Goal: Task Accomplishment & Management: Manage account settings

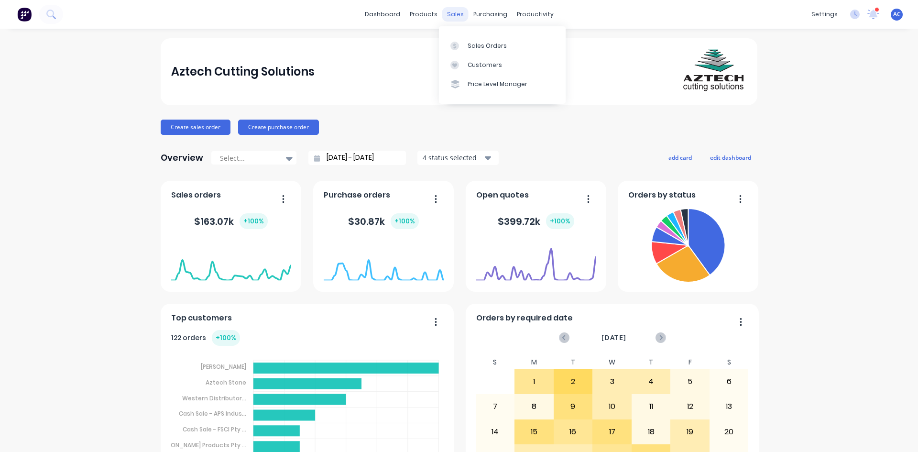
click at [450, 11] on div "sales" at bounding box center [455, 14] width 26 height 14
click at [483, 49] on div "Sales Orders" at bounding box center [487, 46] width 39 height 9
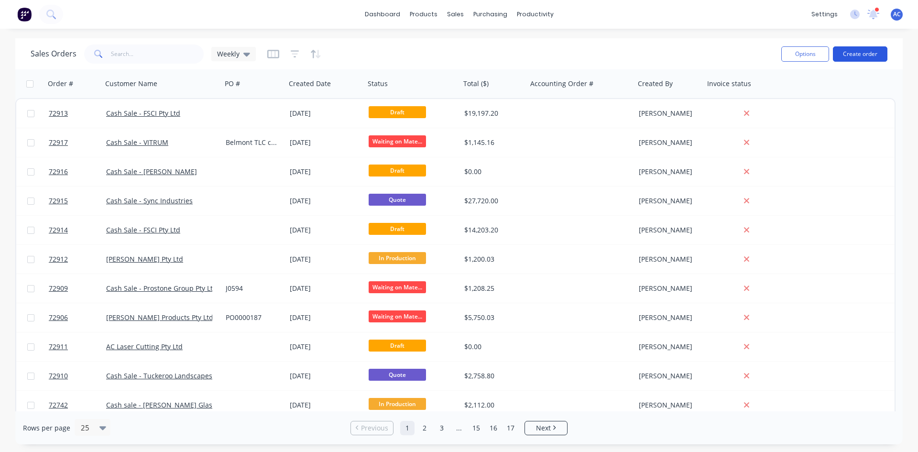
click at [866, 54] on button "Create order" at bounding box center [860, 53] width 54 height 15
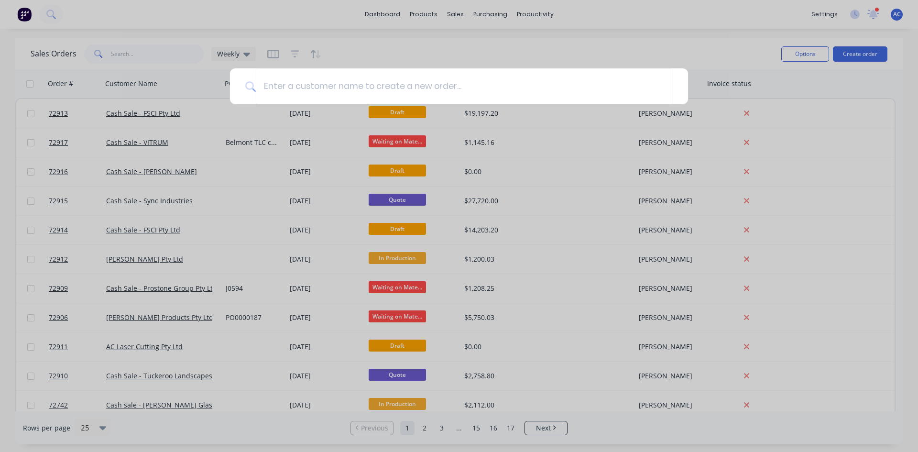
type input "S"
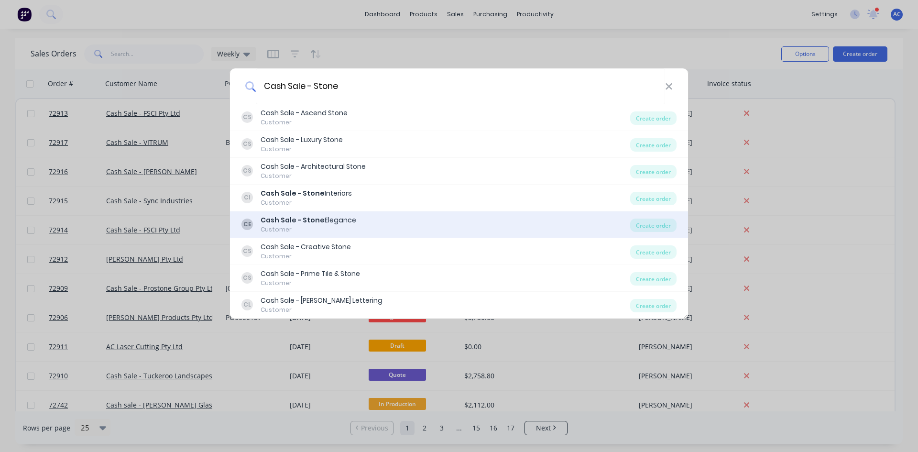
type input "Cash Sale - Stone"
click at [330, 225] on div "Customer" at bounding box center [309, 229] width 96 height 9
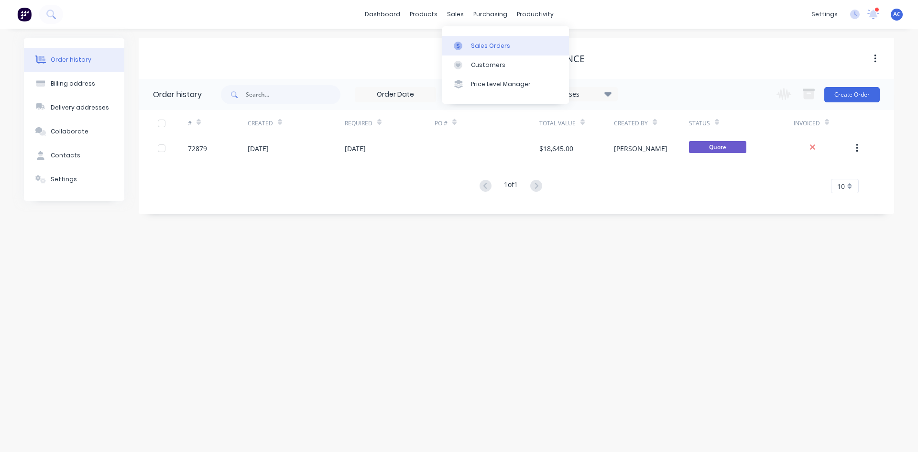
click at [473, 43] on div "Sales Orders" at bounding box center [490, 46] width 39 height 9
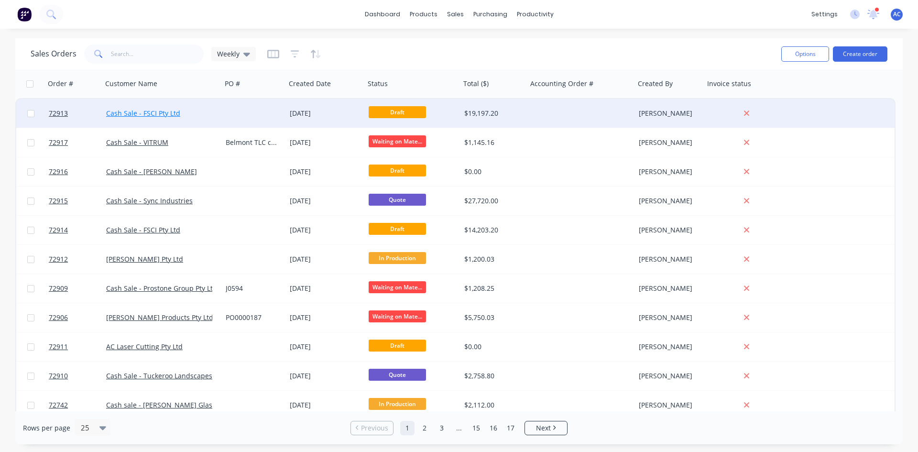
click at [163, 116] on link "Cash Sale - FSCI Pty Ltd" at bounding box center [143, 113] width 74 height 9
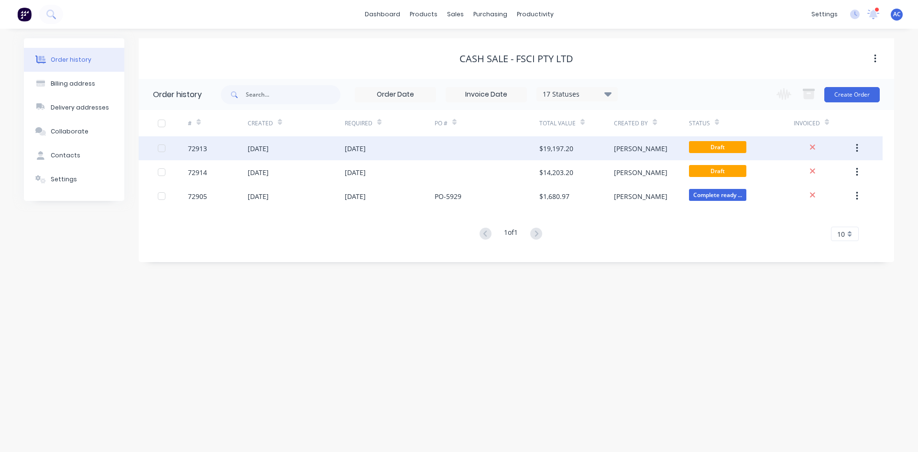
click at [563, 148] on div "$19,197.20" at bounding box center [556, 148] width 34 height 10
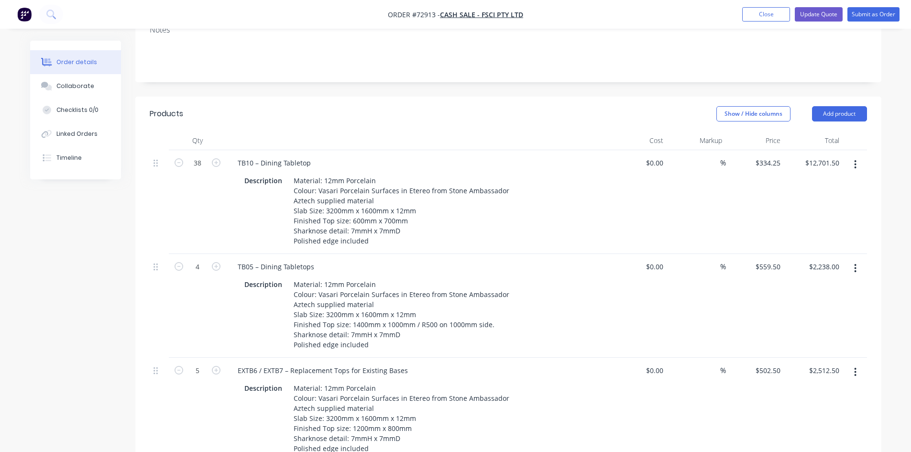
scroll to position [143, 0]
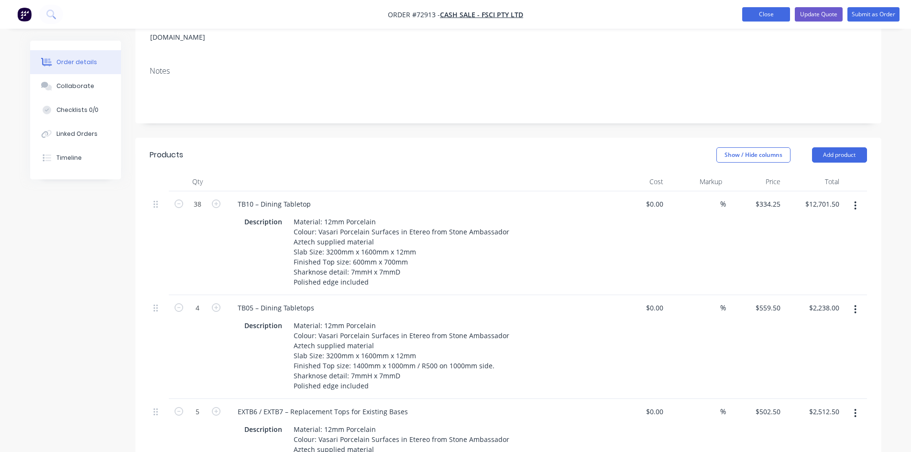
click at [760, 14] on button "Close" at bounding box center [766, 14] width 48 height 14
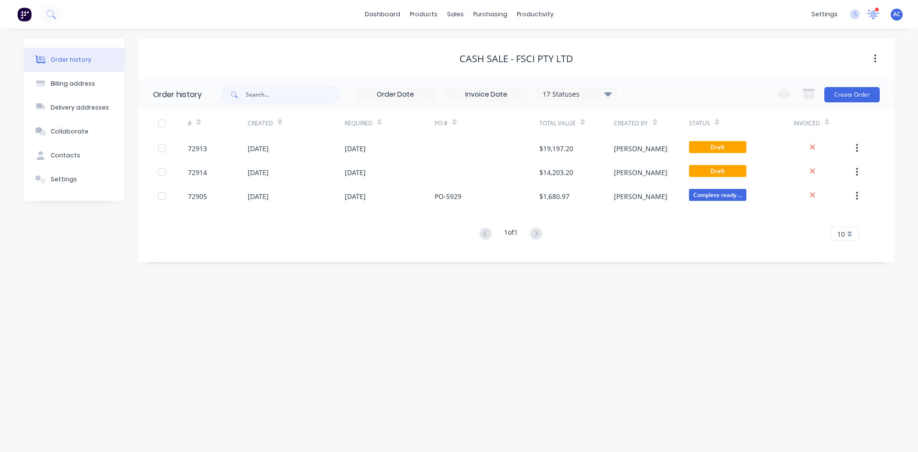
click at [874, 16] on icon at bounding box center [873, 14] width 9 height 8
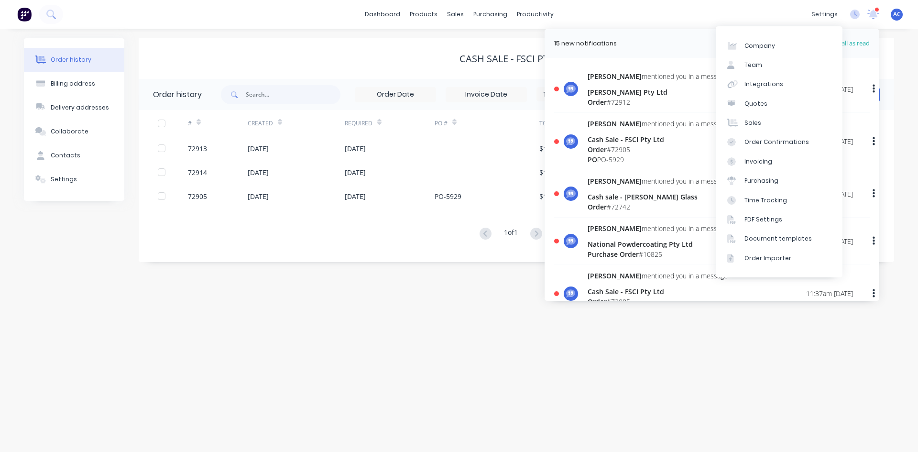
click at [426, 334] on div "Order history Billing address Delivery addresses Collaborate Contacts Settings …" at bounding box center [459, 240] width 918 height 423
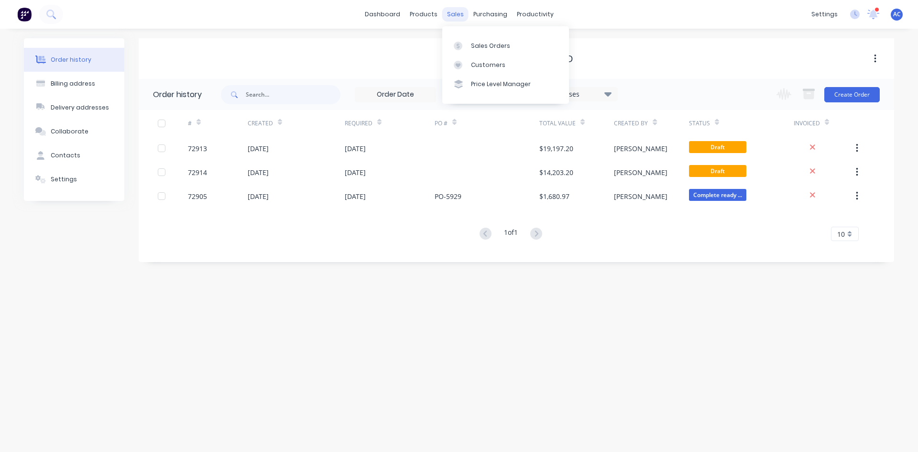
click at [456, 15] on div "sales" at bounding box center [455, 14] width 26 height 14
click at [471, 45] on div "Sales Orders" at bounding box center [490, 46] width 39 height 9
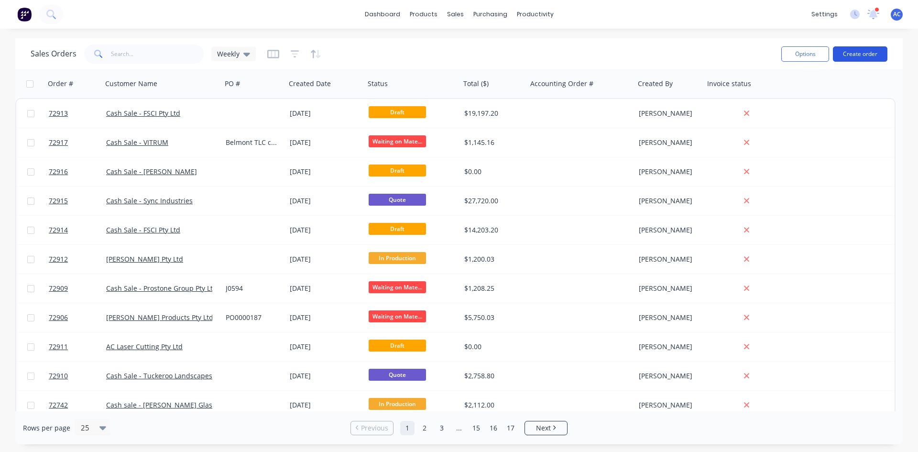
click at [858, 52] on button "Create order" at bounding box center [860, 53] width 54 height 15
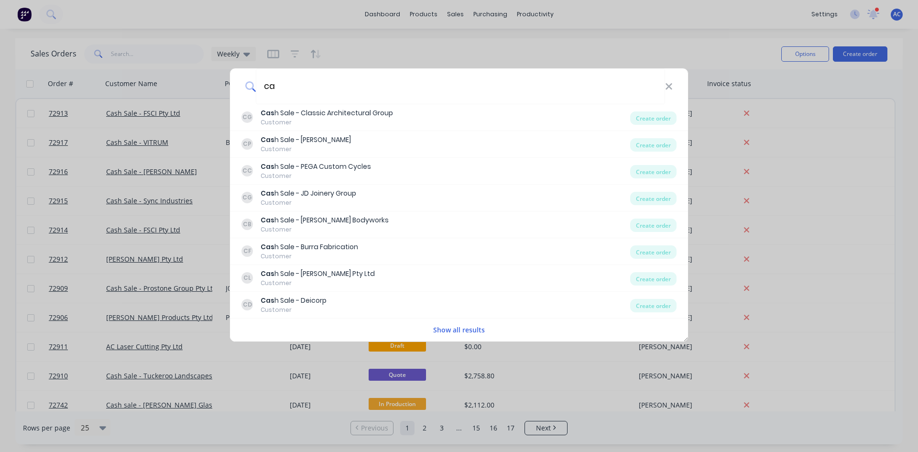
type input "c"
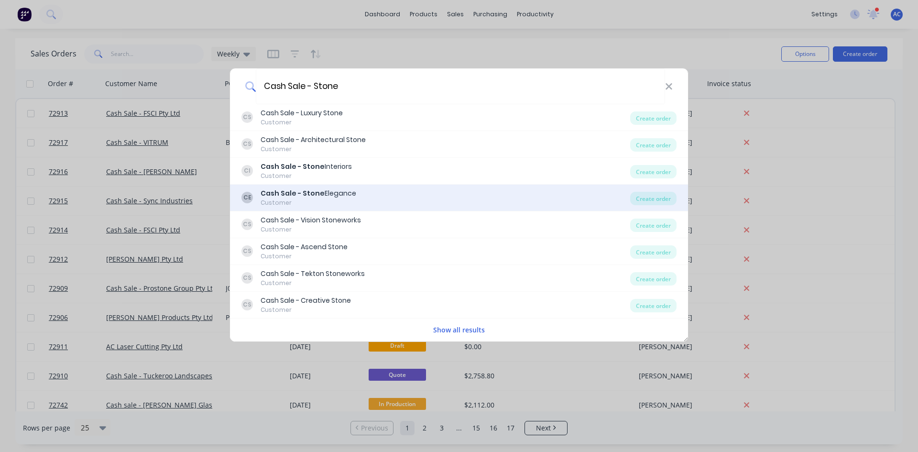
type input "Cash Sale - Stone"
click at [339, 188] on div "Cash Sale - Stone Elegance" at bounding box center [309, 193] width 96 height 10
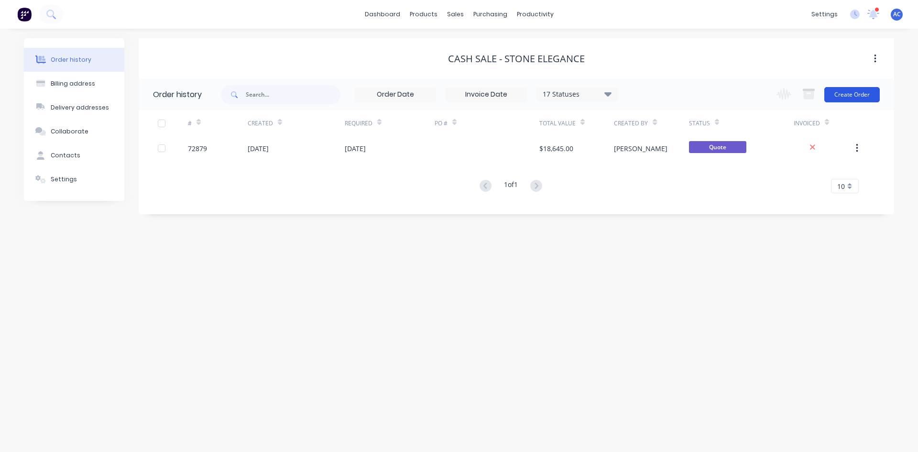
click at [843, 93] on button "Create Order" at bounding box center [851, 94] width 55 height 15
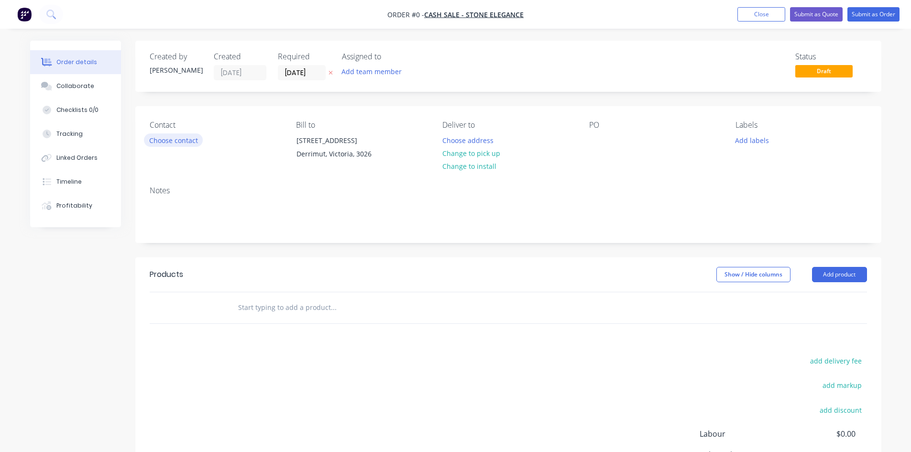
click at [163, 137] on button "Choose contact" at bounding box center [173, 139] width 59 height 13
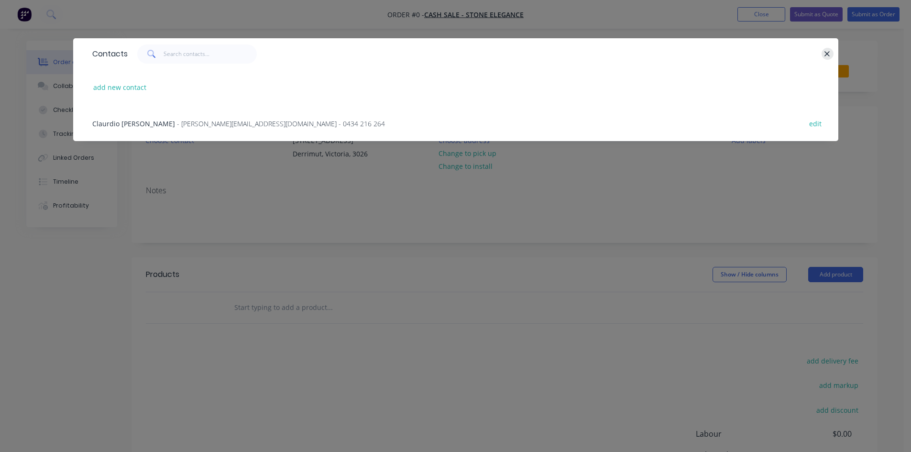
click at [830, 53] on icon "button" at bounding box center [827, 54] width 6 height 9
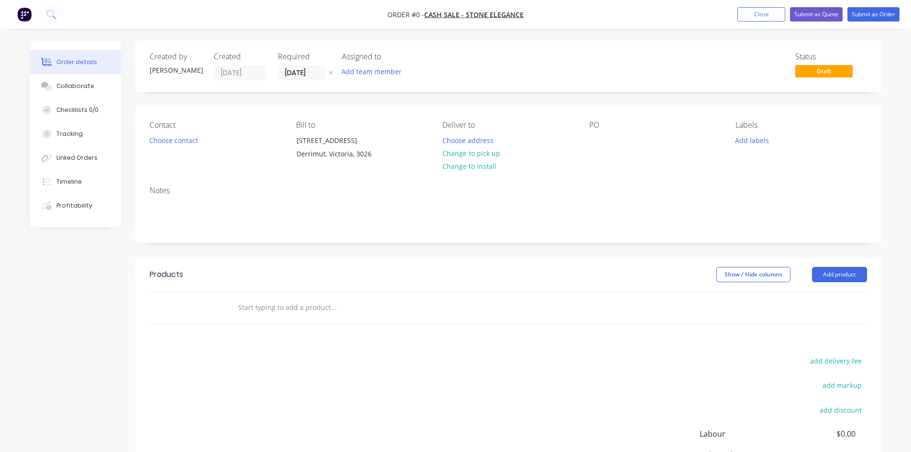
click at [291, 317] on input "text" at bounding box center [333, 307] width 191 height 19
click at [831, 282] on button "Add product" at bounding box center [839, 274] width 55 height 15
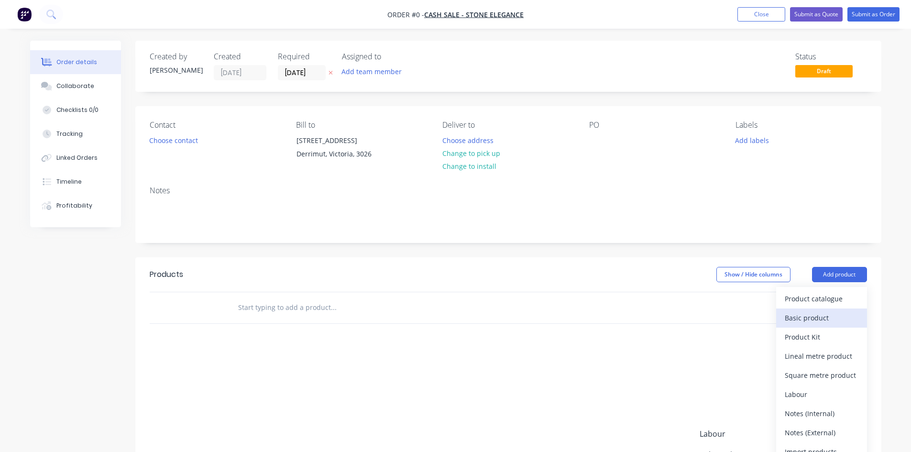
click at [817, 325] on div "Basic product" at bounding box center [822, 318] width 74 height 14
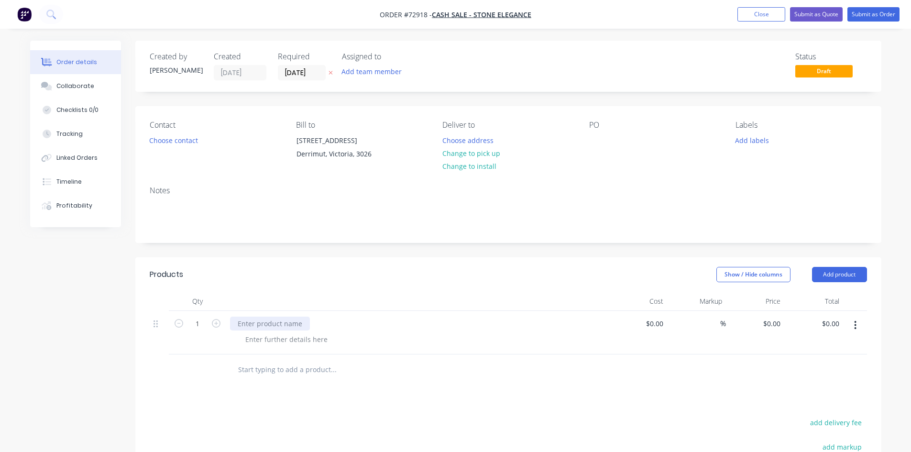
click at [244, 330] on div at bounding box center [270, 323] width 80 height 14
click at [173, 140] on button "Choose contact" at bounding box center [173, 139] width 59 height 13
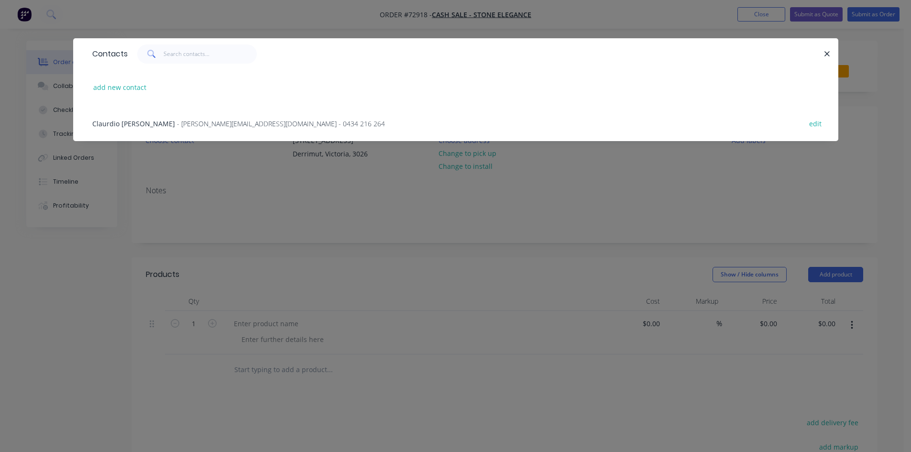
click at [118, 122] on span "Claurdio [PERSON_NAME]" at bounding box center [133, 123] width 83 height 9
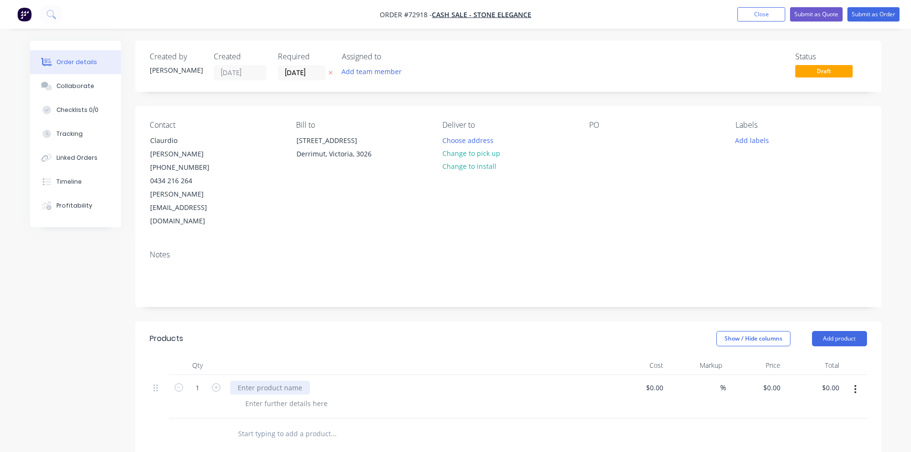
click at [263, 381] on div at bounding box center [270, 388] width 80 height 14
click at [262, 381] on div at bounding box center [270, 388] width 80 height 14
click at [262, 396] on div at bounding box center [287, 403] width 98 height 14
click at [254, 396] on div at bounding box center [287, 403] width 98 height 14
click at [249, 396] on div at bounding box center [245, 403] width 15 height 14
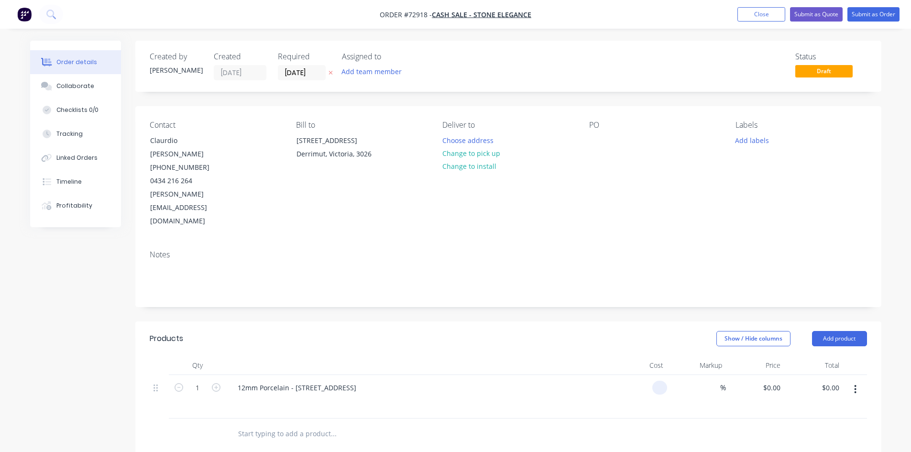
click at [651, 375] on div at bounding box center [638, 397] width 59 height 44
type input "$1,320.00"
click at [698, 375] on div "%" at bounding box center [696, 397] width 59 height 44
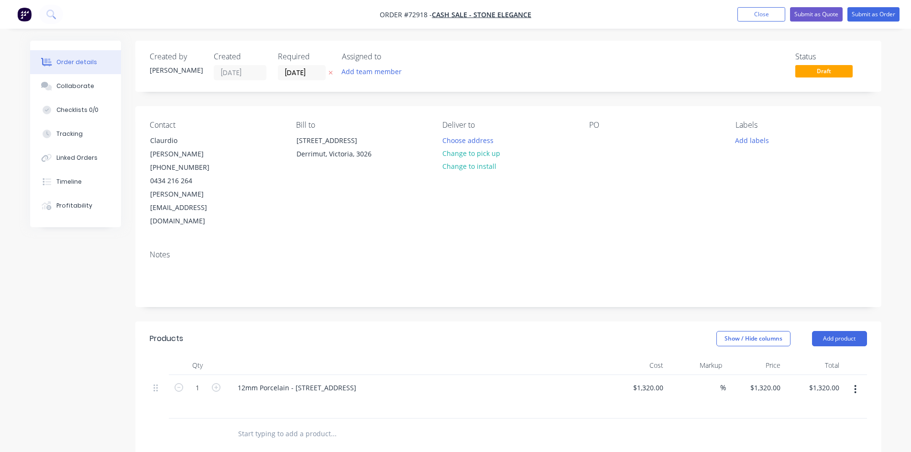
click at [270, 396] on div at bounding box center [421, 403] width 367 height 14
click at [376, 381] on div "12mm Porcelain - [STREET_ADDRESS]" at bounding box center [417, 388] width 375 height 14
click at [355, 381] on div "12mm Porcelain - [STREET_ADDRESS]" at bounding box center [297, 388] width 134 height 14
click at [337, 396] on div at bounding box center [421, 403] width 367 height 14
click at [283, 396] on div at bounding box center [421, 403] width 367 height 14
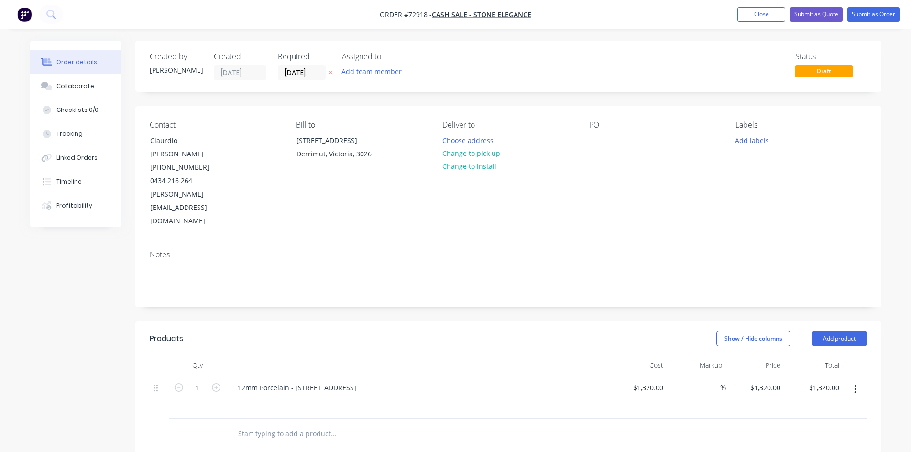
click at [273, 396] on div at bounding box center [421, 403] width 367 height 14
click at [263, 375] on div "12mm Porcelain - [STREET_ADDRESS]" at bounding box center [417, 397] width 382 height 44
click at [362, 396] on div at bounding box center [421, 403] width 367 height 14
click at [359, 381] on div "12mm Porcelain - [STREET_ADDRESS]" at bounding box center [417, 388] width 375 height 14
click at [347, 381] on div "12mm Porcelain - [STREET_ADDRESS]" at bounding box center [297, 388] width 134 height 14
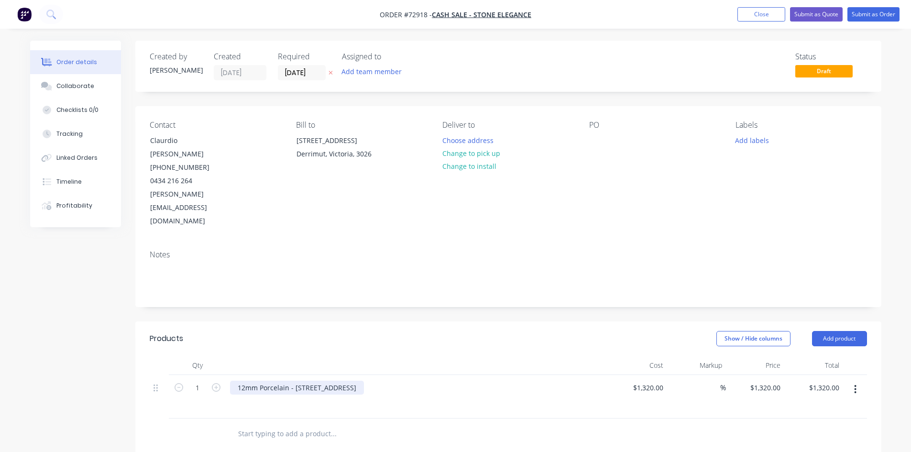
click at [352, 381] on div "12mm Porcelain - [STREET_ADDRESS]" at bounding box center [297, 388] width 134 height 14
click at [292, 381] on div "12mm Porcelain - [STREET_ADDRESS] 2 slabs Req'd -" at bounding box center [297, 398] width 134 height 34
click at [285, 381] on div "12mm Porcelain - [STREET_ADDRESS] 2 slabs Req'd - 3240mm x 1640mm" at bounding box center [297, 403] width 134 height 44
click at [247, 381] on div "12mm Porcelain - [STREET_ADDRESS] 2 slabs Req'd - 3240mm x 1640mm" at bounding box center [297, 403] width 134 height 44
click at [235, 381] on div "12mm Porcelain - [STREET_ADDRESS] Bed 2 / Bed 3 - Ensuite Laundry / Pantry A / …" at bounding box center [300, 408] width 141 height 54
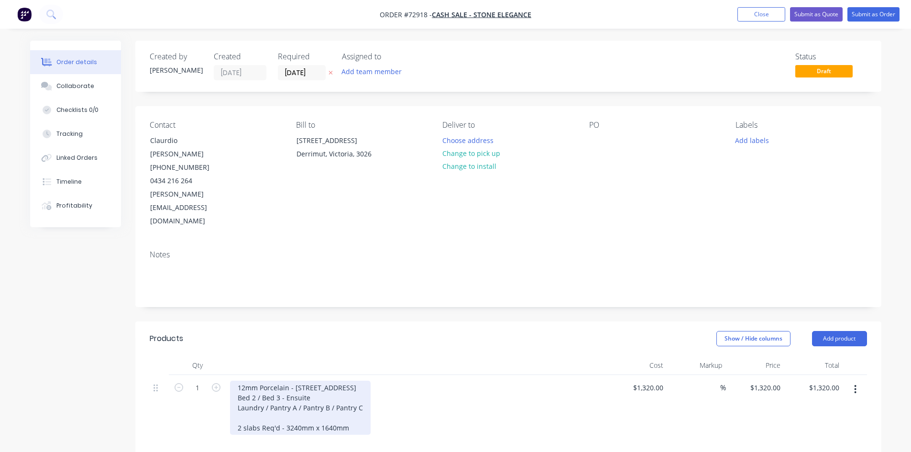
click at [250, 389] on div "12mm Porcelain - [STREET_ADDRESS] Bed 2 / Bed 3 - Ensuite Laundry / Pantry A / …" at bounding box center [300, 408] width 141 height 54
click at [350, 397] on div "12mm Porcelain - [STREET_ADDRESS] Bed 2 / Bed 3 - Ensuite Laundry / Pantry A / …" at bounding box center [300, 408] width 141 height 54
drag, startPoint x: 266, startPoint y: 436, endPoint x: 237, endPoint y: 434, distance: 29.3
click at [237, 434] on div "12mm Porcelain - [STREET_ADDRESS] Bed 2 / Bed 3 - Ensuite Laundry / Pantry A / …" at bounding box center [300, 428] width 141 height 94
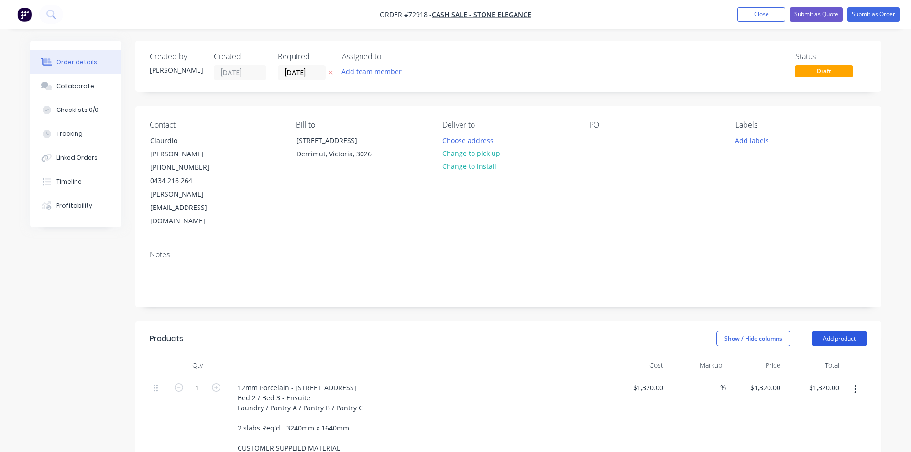
click at [833, 331] on button "Add product" at bounding box center [839, 338] width 55 height 15
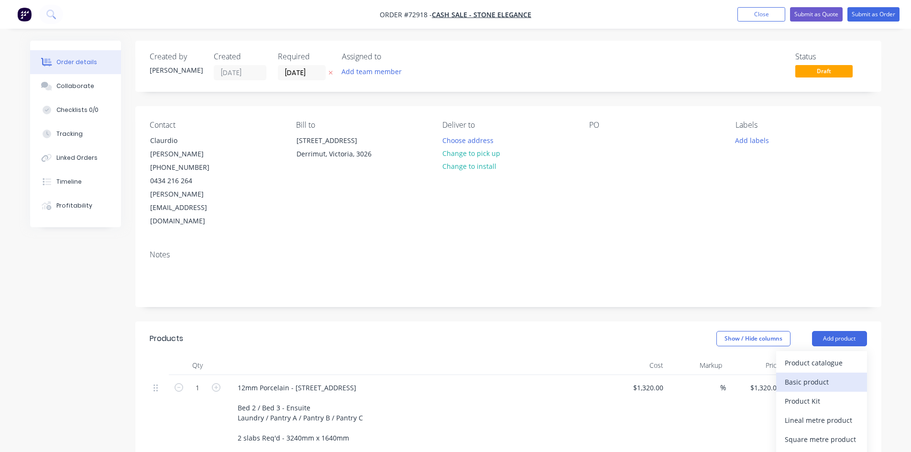
click at [791, 375] on div "Basic product" at bounding box center [822, 382] width 74 height 14
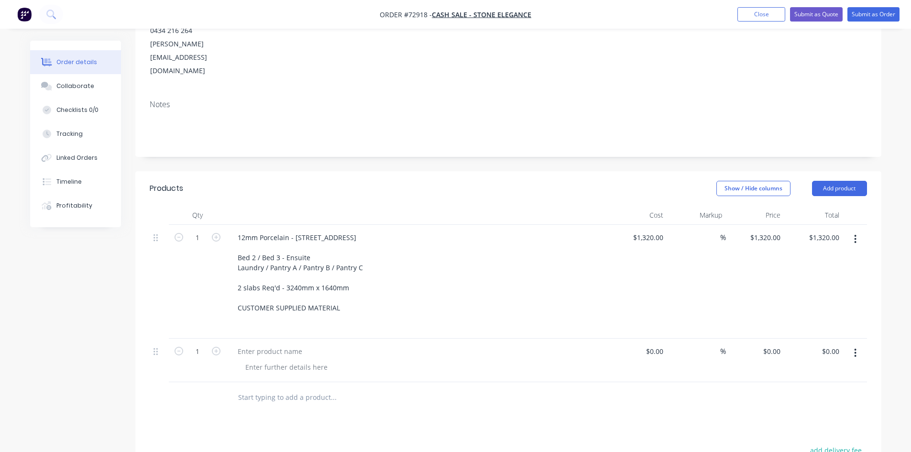
scroll to position [191, 0]
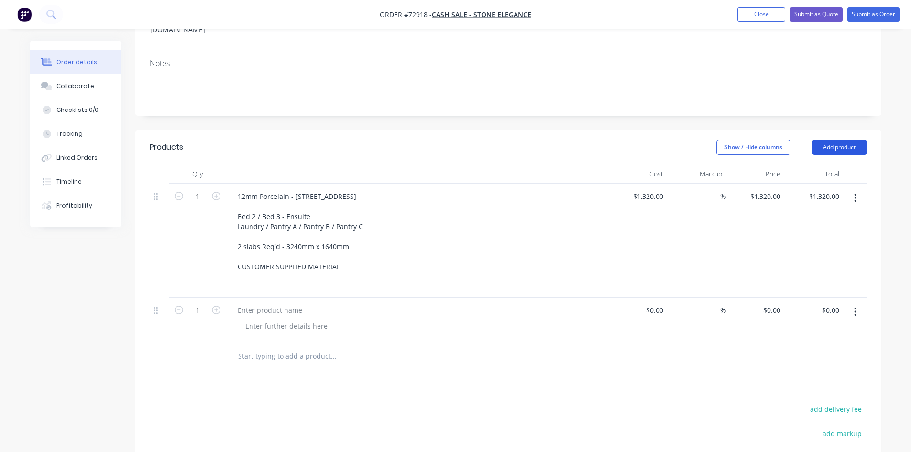
click at [860, 140] on button "Add product" at bounding box center [839, 147] width 55 height 15
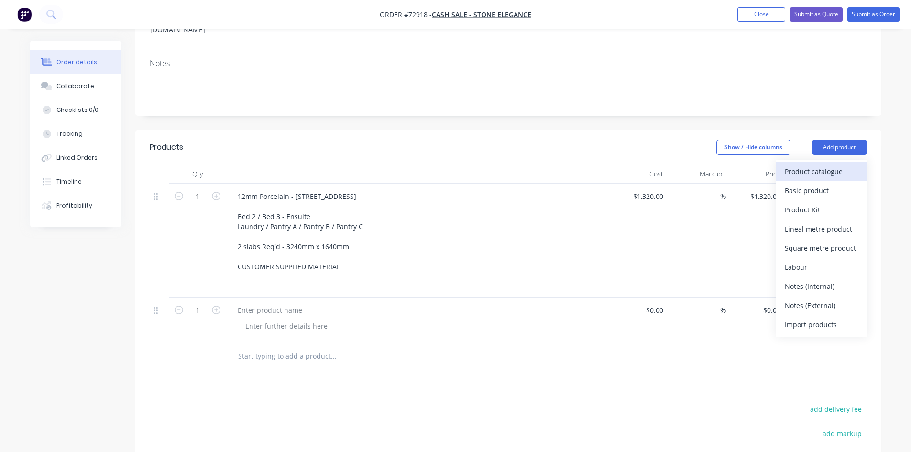
click at [829, 164] on div "Product catalogue" at bounding box center [822, 171] width 74 height 14
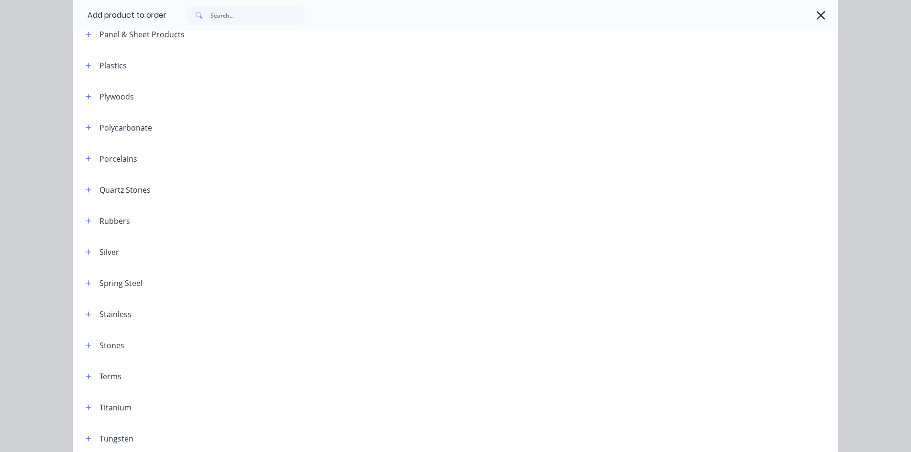
scroll to position [1004, 0]
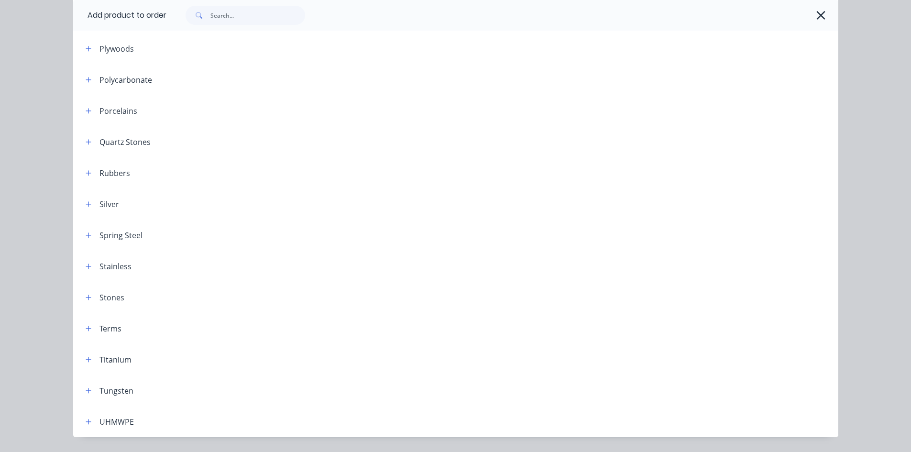
click at [100, 333] on div "Terms" at bounding box center [110, 328] width 22 height 11
click at [86, 331] on icon "button" at bounding box center [89, 328] width 6 height 7
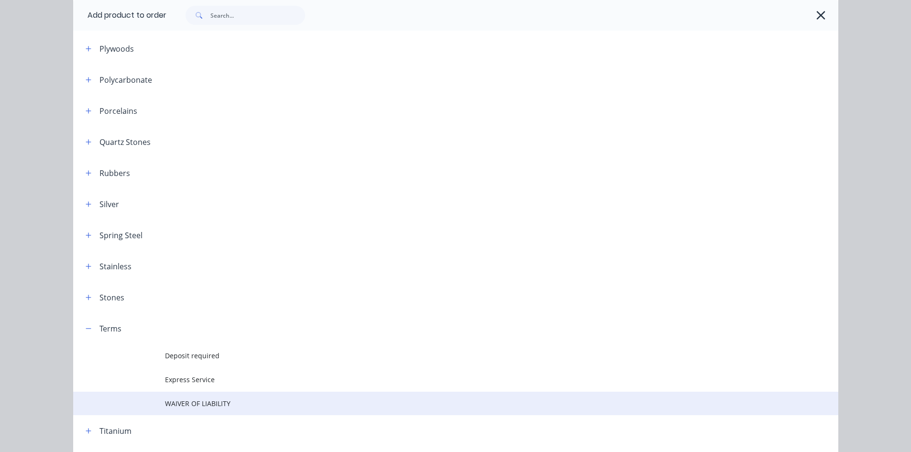
click at [168, 399] on span "WAIVER OF LIABILITY" at bounding box center [434, 403] width 538 height 10
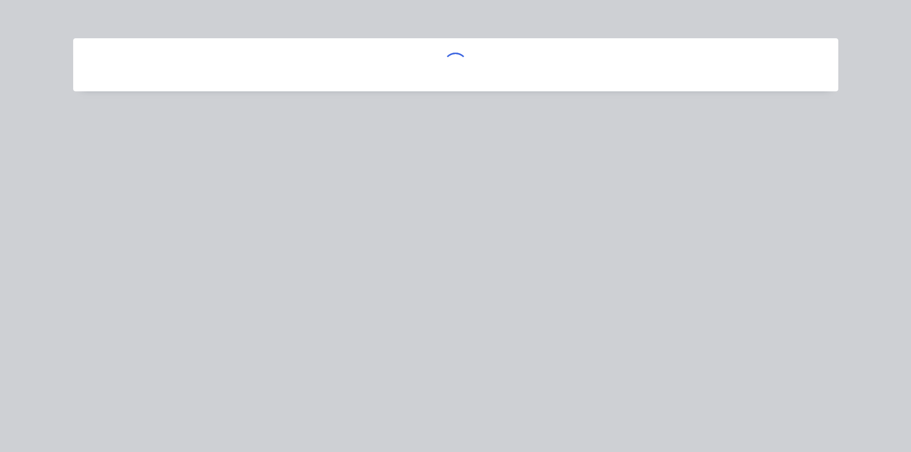
scroll to position [0, 0]
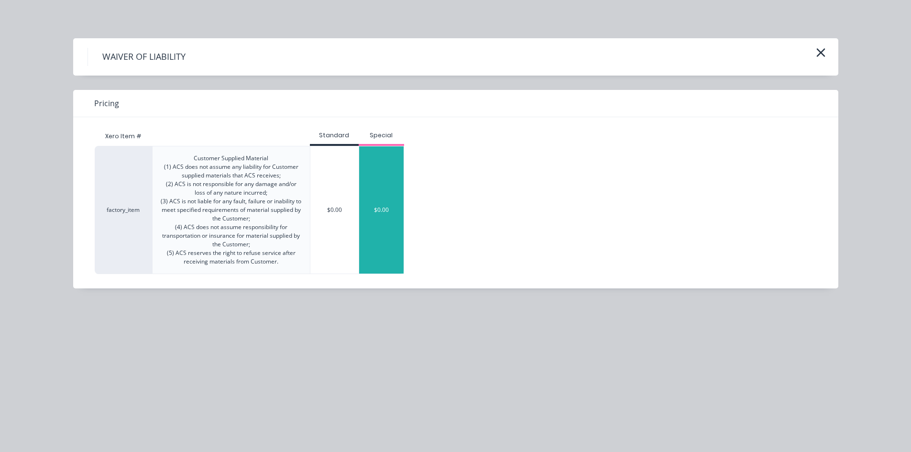
click at [389, 216] on div "$0.00" at bounding box center [381, 209] width 45 height 127
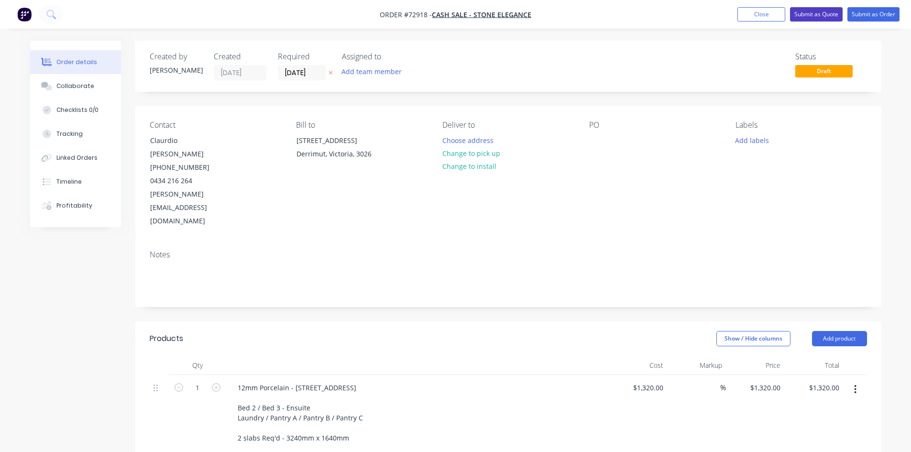
click at [818, 16] on button "Submit as Quote" at bounding box center [816, 14] width 53 height 14
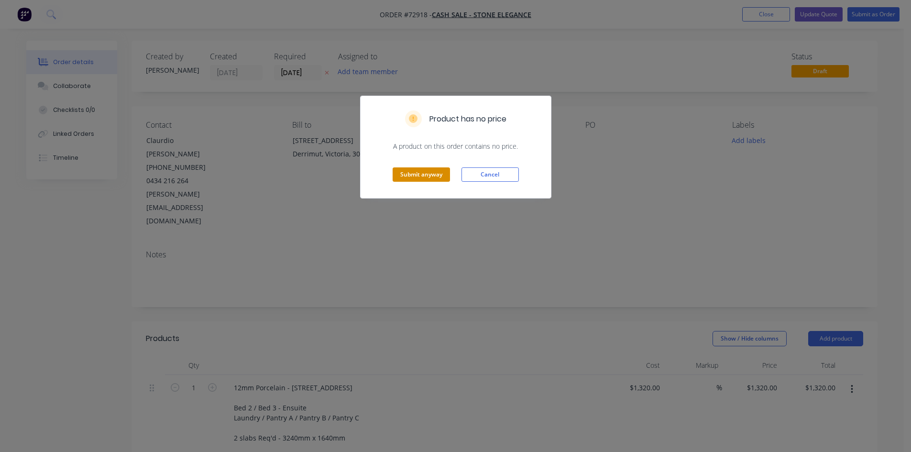
click at [435, 176] on button "Submit anyway" at bounding box center [420, 174] width 57 height 14
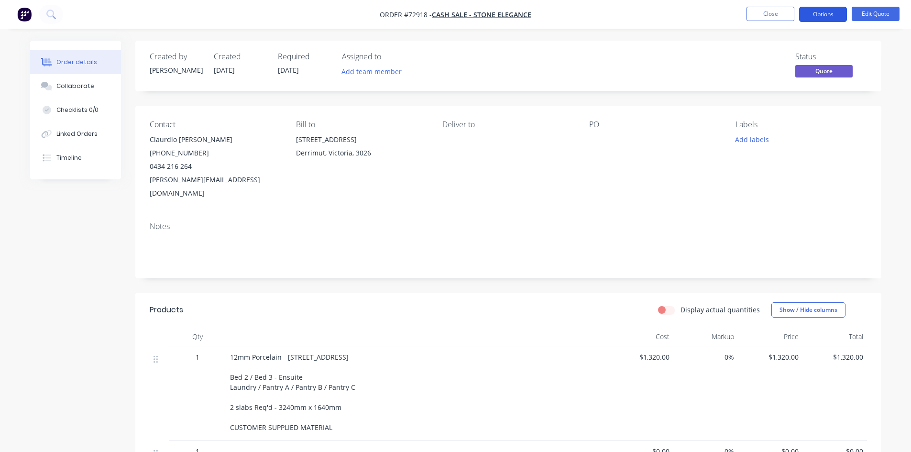
click at [814, 12] on button "Options" at bounding box center [823, 14] width 48 height 15
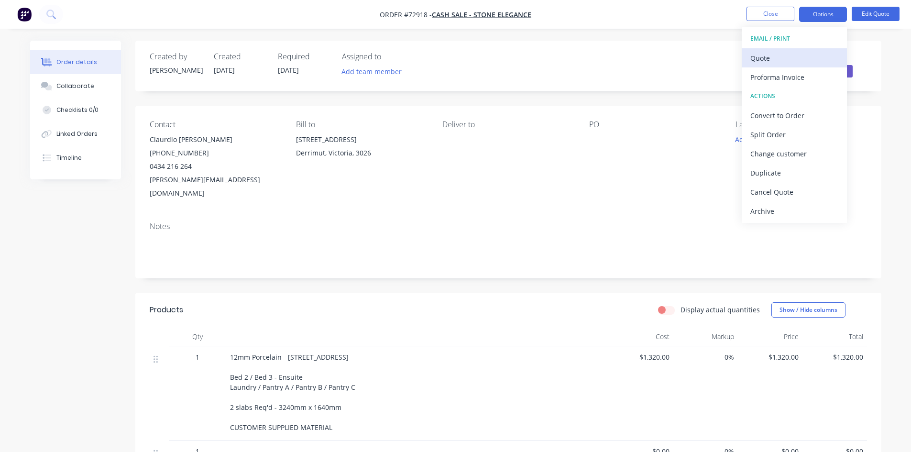
click at [781, 60] on div "Quote" at bounding box center [794, 58] width 88 height 14
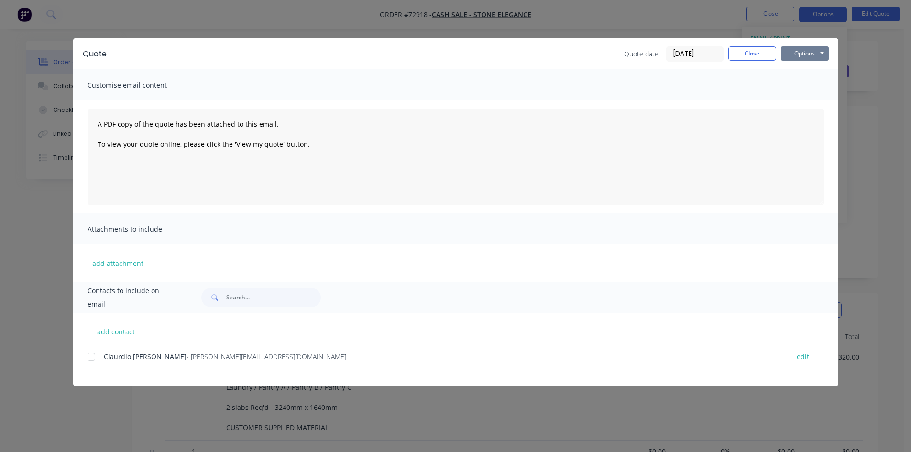
click at [792, 49] on button "Options" at bounding box center [805, 53] width 48 height 14
click at [815, 101] on button "Email" at bounding box center [811, 102] width 61 height 16
click at [793, 51] on button "Options" at bounding box center [805, 53] width 48 height 14
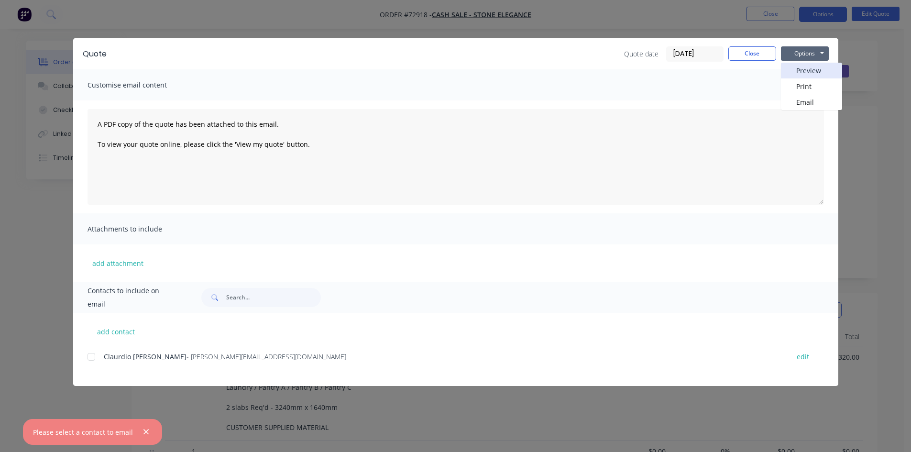
click at [798, 72] on button "Preview" at bounding box center [811, 71] width 61 height 16
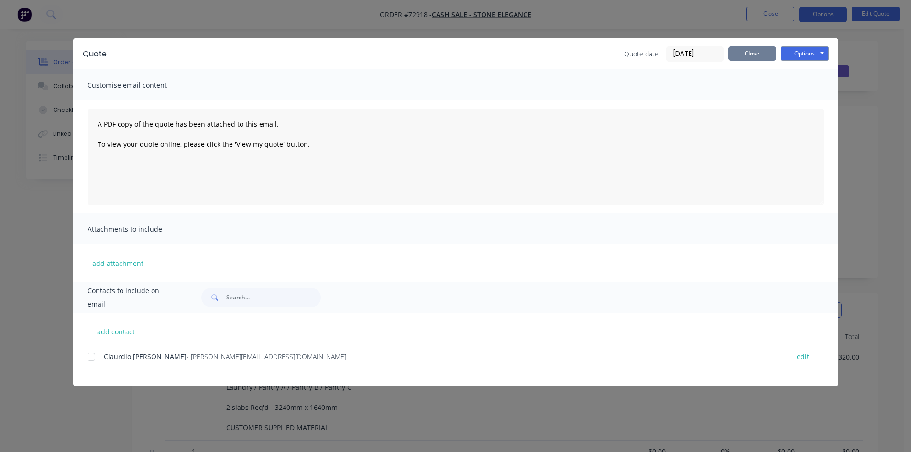
click at [758, 46] on button "Close" at bounding box center [752, 53] width 48 height 14
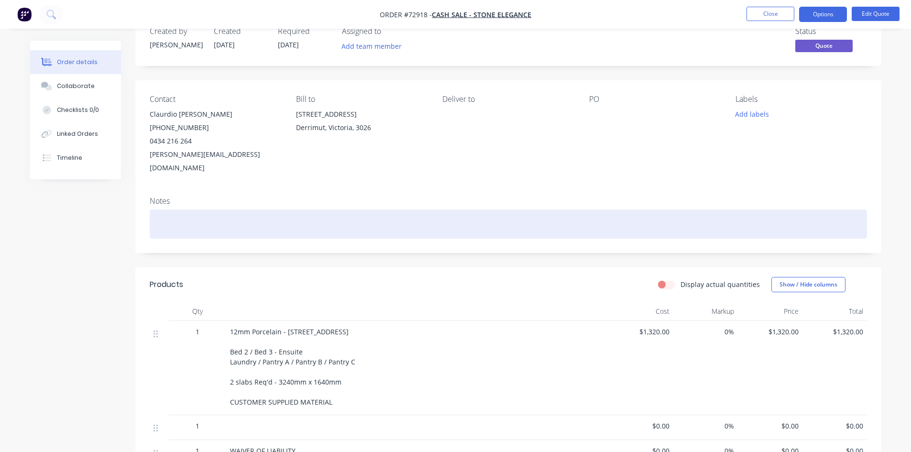
scroll to position [191, 0]
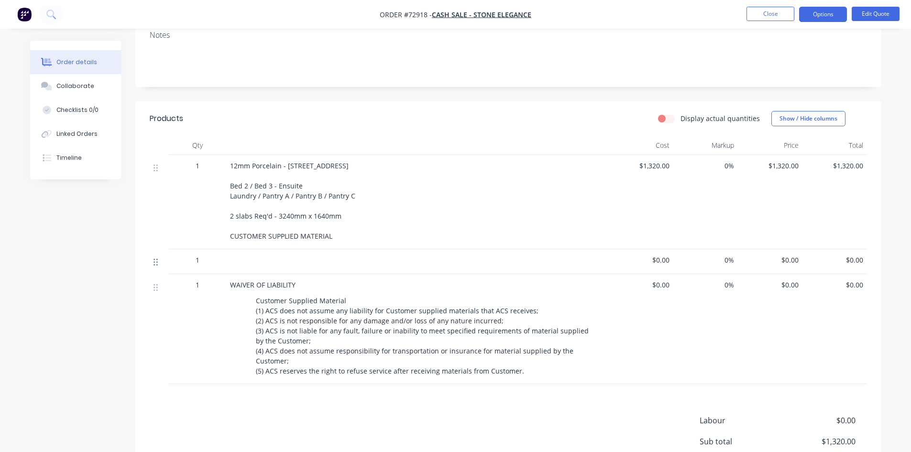
click at [153, 258] on icon at bounding box center [155, 262] width 4 height 9
click at [162, 255] on div at bounding box center [158, 261] width 11 height 13
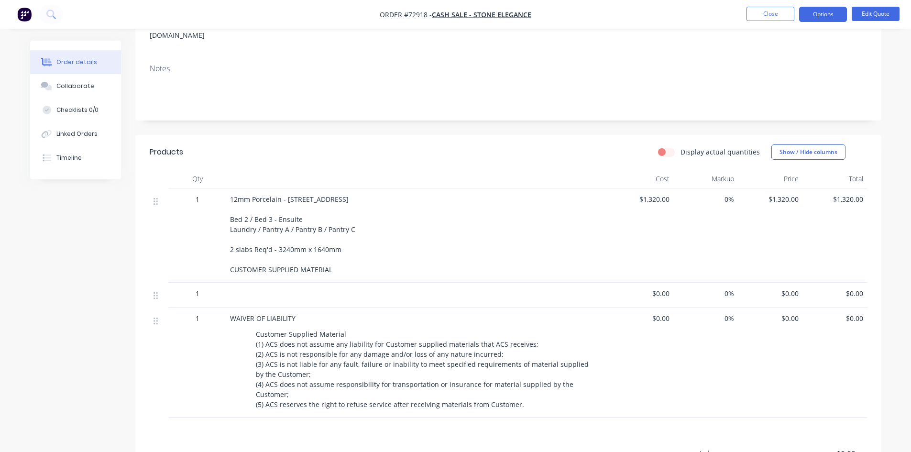
scroll to position [48, 0]
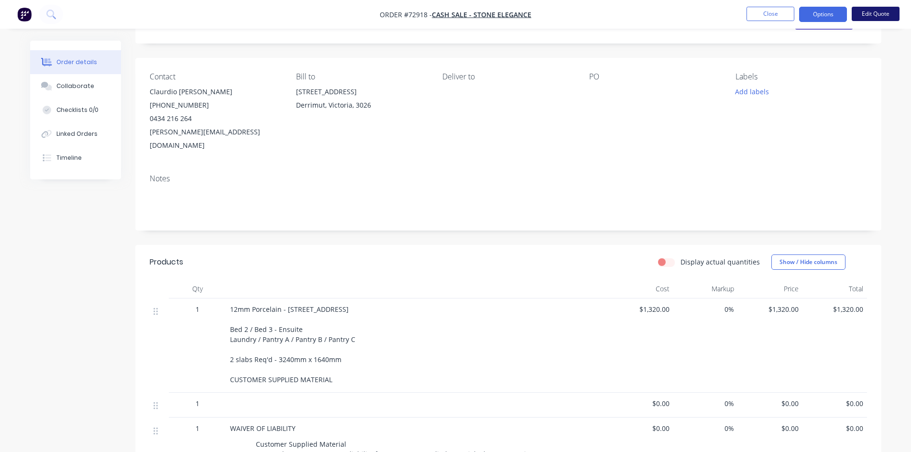
click at [880, 17] on button "Edit Quote" at bounding box center [875, 14] width 48 height 14
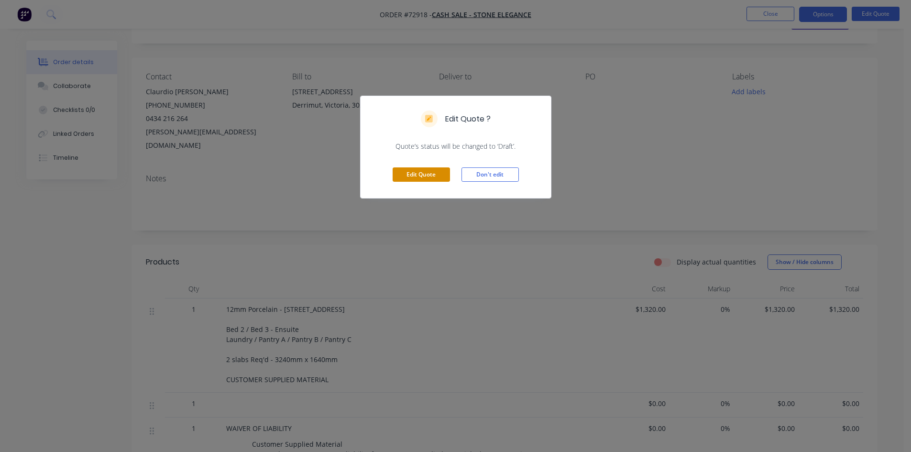
click at [441, 176] on button "Edit Quote" at bounding box center [420, 174] width 57 height 14
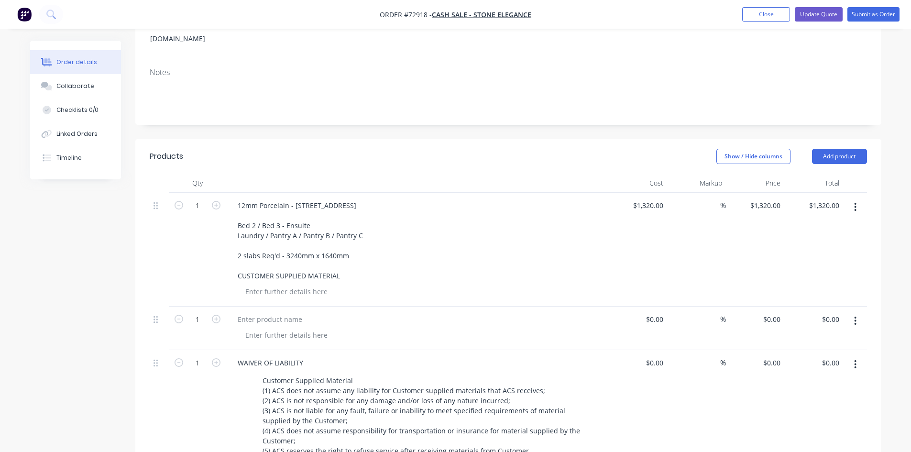
scroll to position [239, 0]
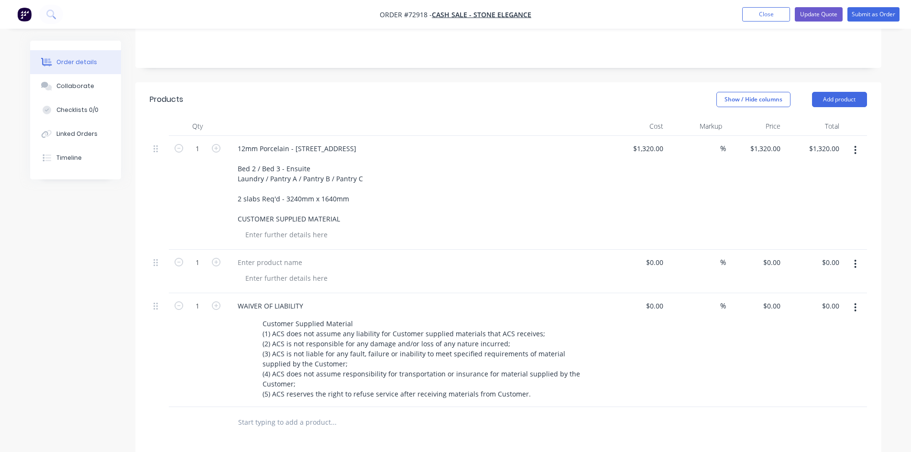
click at [856, 259] on icon "button" at bounding box center [855, 264] width 2 height 11
click at [808, 339] on div "Delete" at bounding box center [822, 346] width 74 height 14
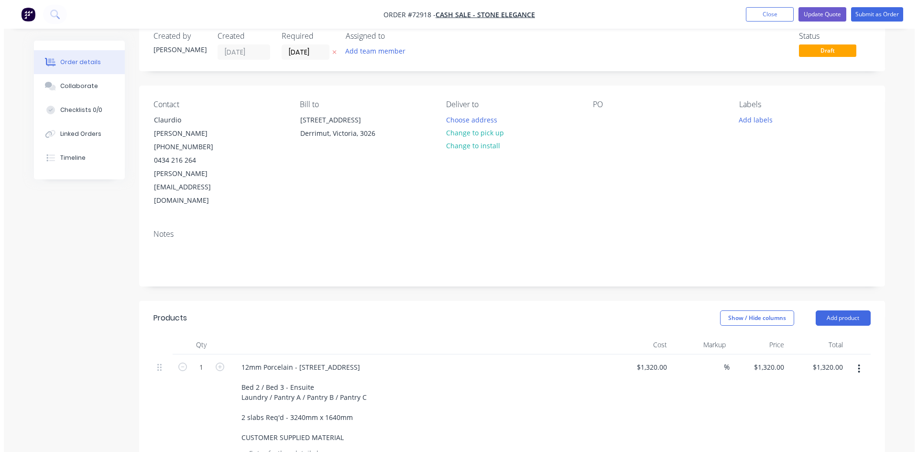
scroll to position [0, 0]
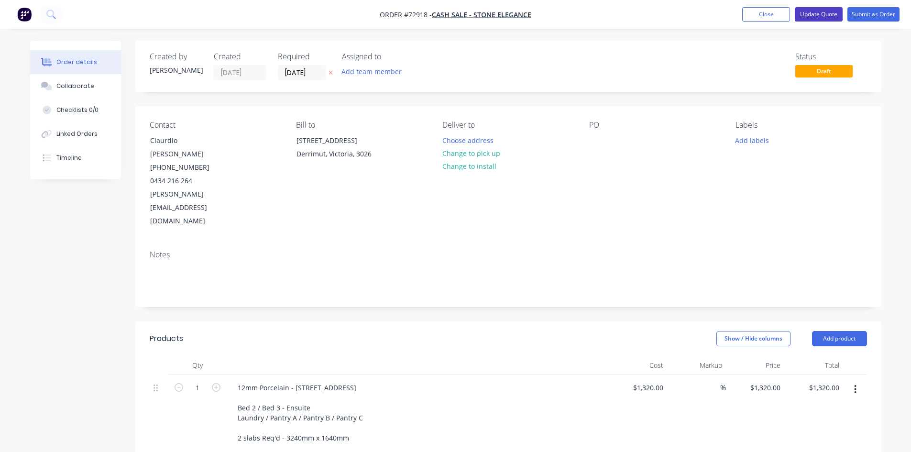
click at [816, 15] on button "Update Quote" at bounding box center [819, 14] width 48 height 14
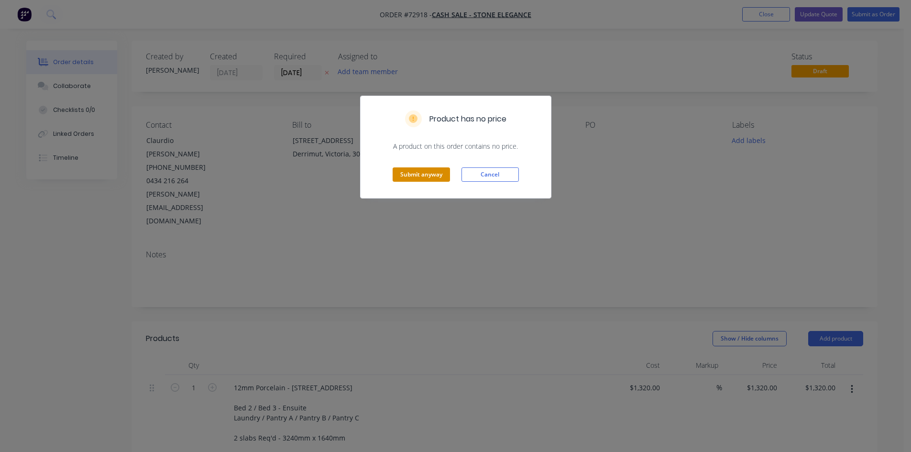
click at [430, 176] on button "Submit anyway" at bounding box center [420, 174] width 57 height 14
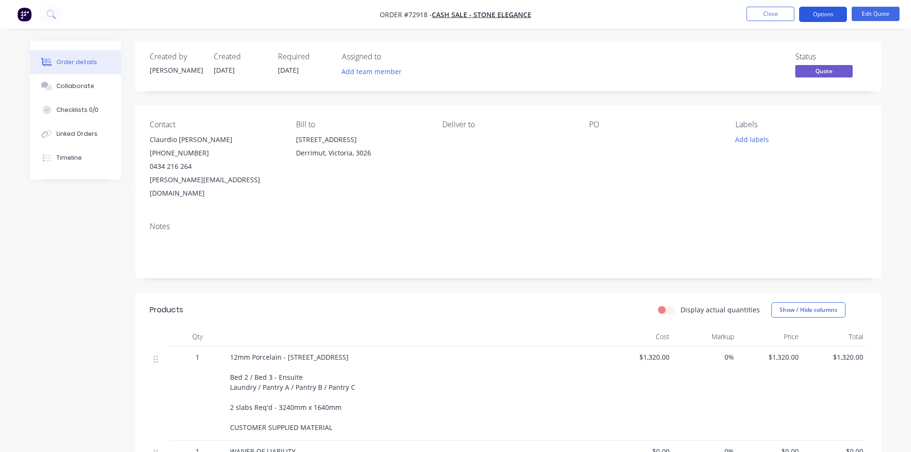
click at [823, 15] on button "Options" at bounding box center [823, 14] width 48 height 15
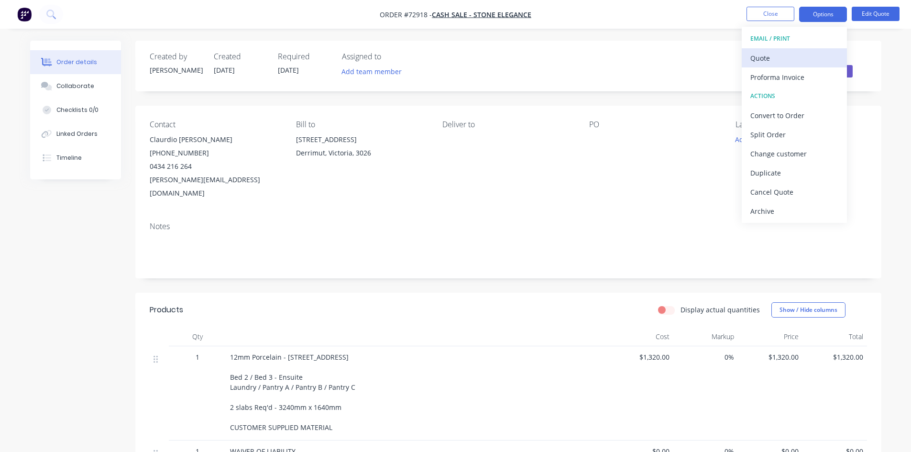
click at [791, 61] on div "Quote" at bounding box center [794, 58] width 88 height 14
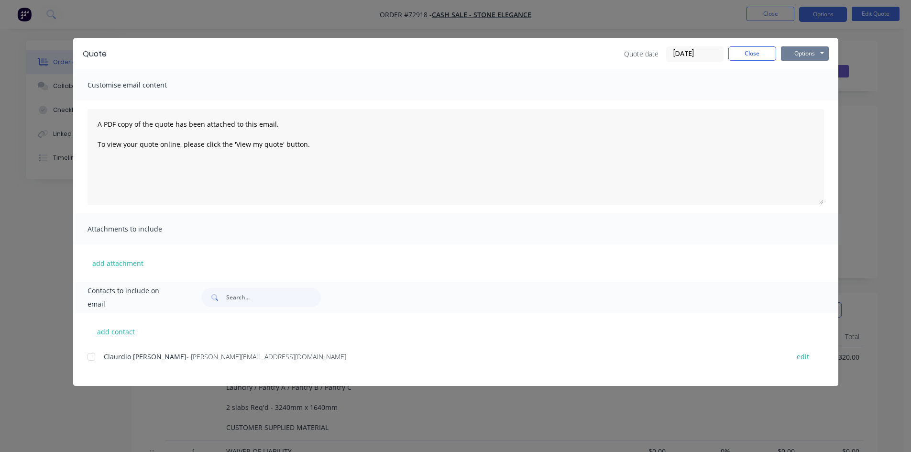
click at [798, 51] on button "Options" at bounding box center [805, 53] width 48 height 14
click at [802, 72] on button "Preview" at bounding box center [811, 71] width 61 height 16
click at [768, 51] on button "Close" at bounding box center [752, 53] width 48 height 14
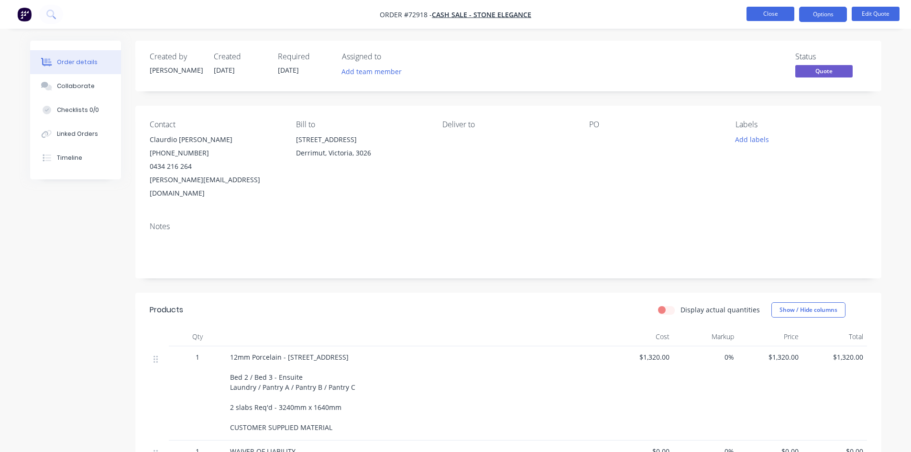
click at [775, 14] on button "Close" at bounding box center [770, 14] width 48 height 14
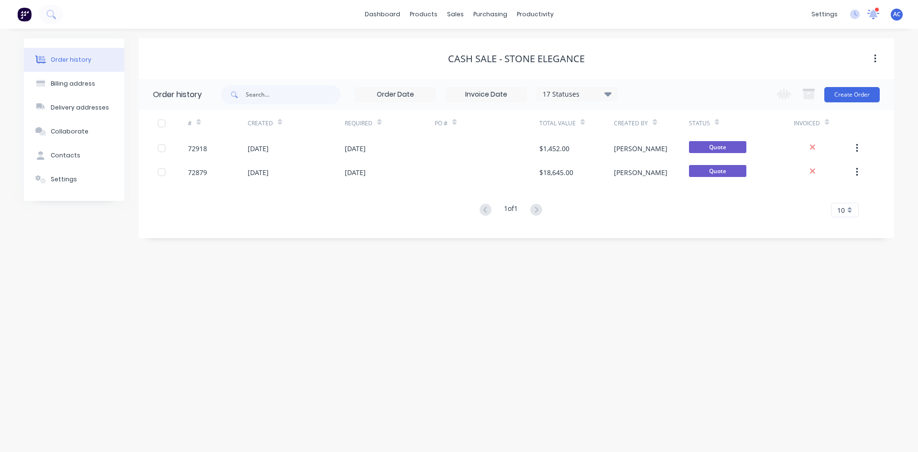
click at [873, 13] on icon at bounding box center [873, 13] width 9 height 8
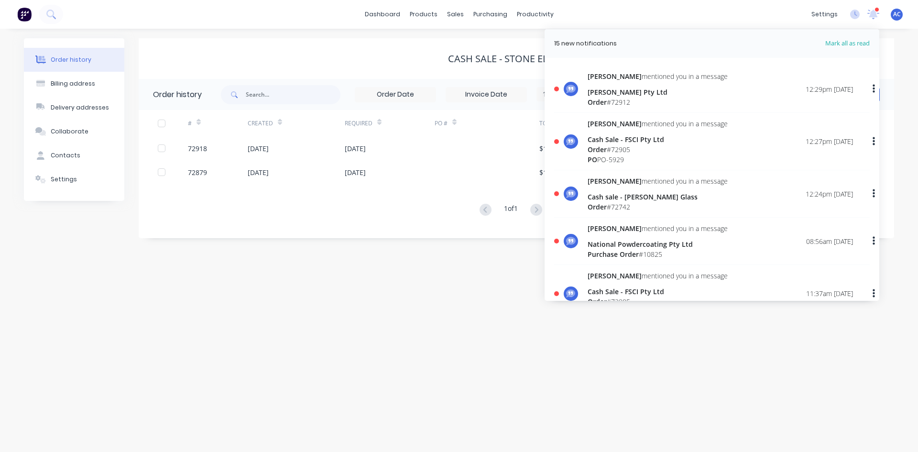
click at [611, 97] on div "Order # 72912" at bounding box center [658, 102] width 140 height 10
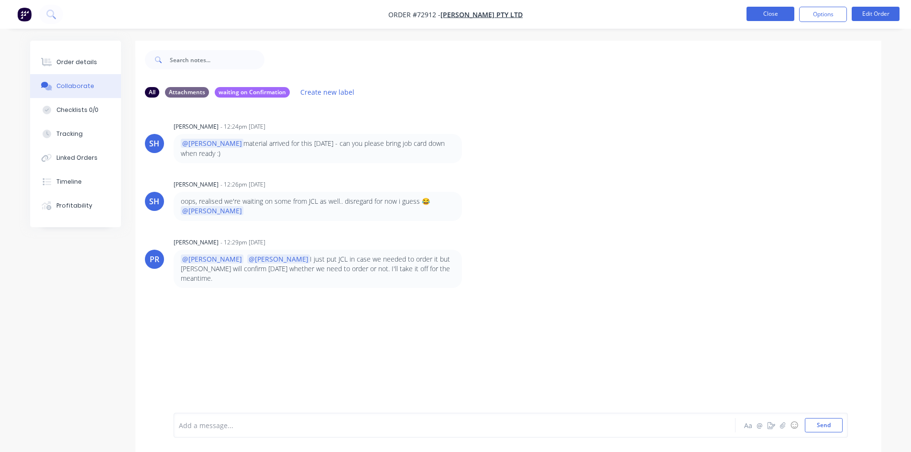
click at [777, 12] on button "Close" at bounding box center [770, 14] width 48 height 14
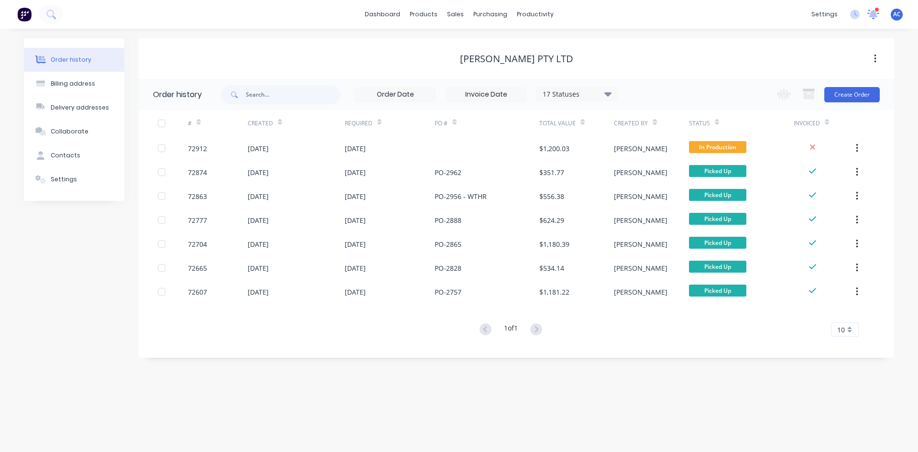
click at [869, 14] on icon at bounding box center [873, 15] width 12 height 10
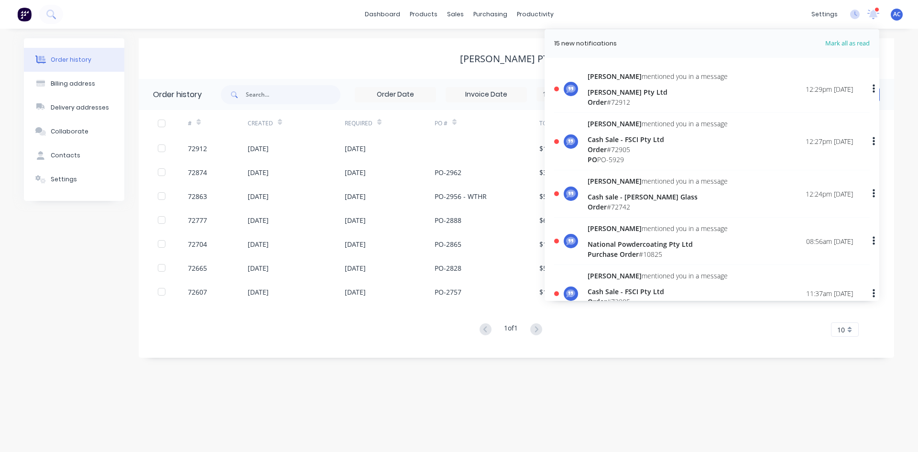
click at [623, 95] on div "[PERSON_NAME] Pty Ltd" at bounding box center [658, 92] width 140 height 10
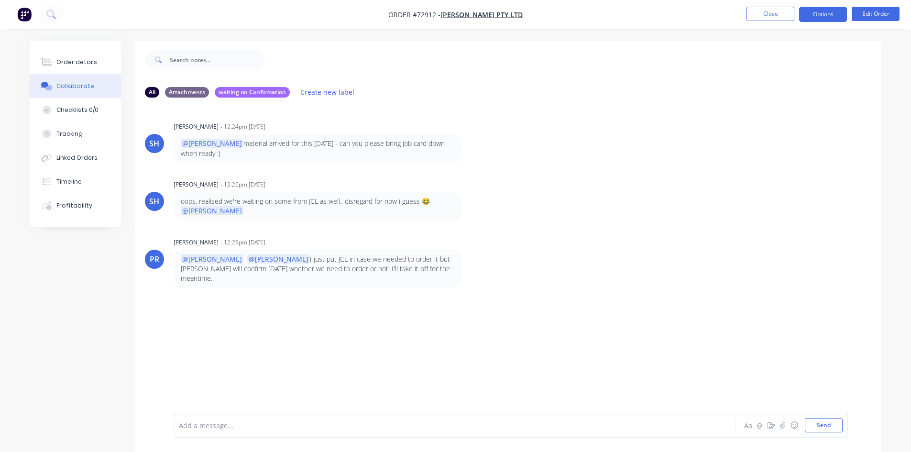
click at [828, 18] on button "Options" at bounding box center [823, 14] width 48 height 15
click at [67, 60] on div "Order details" at bounding box center [76, 62] width 41 height 9
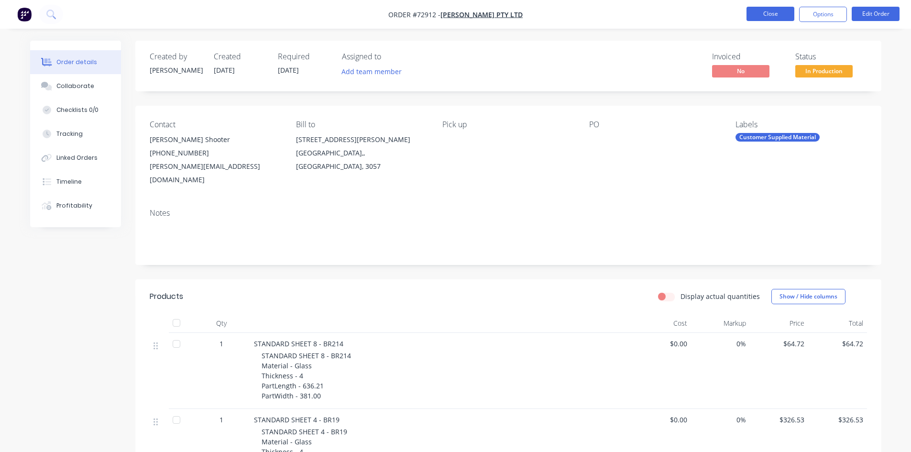
click at [779, 10] on button "Close" at bounding box center [770, 14] width 48 height 14
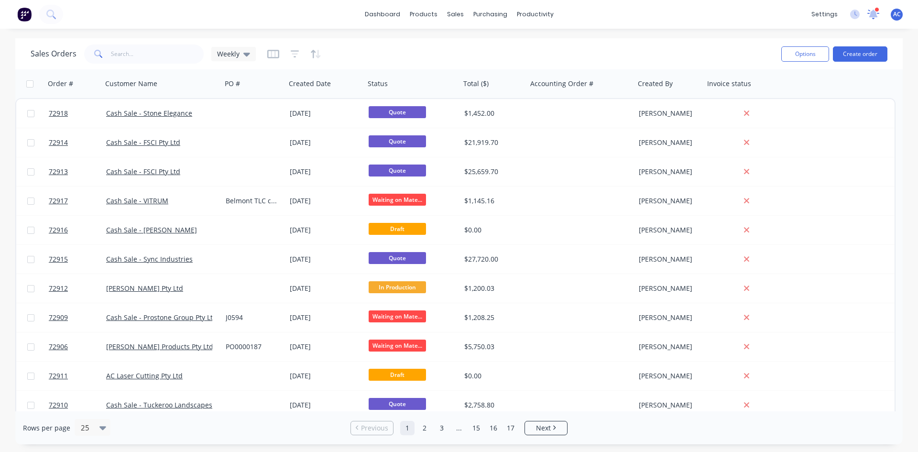
click at [872, 15] on icon at bounding box center [873, 14] width 9 height 8
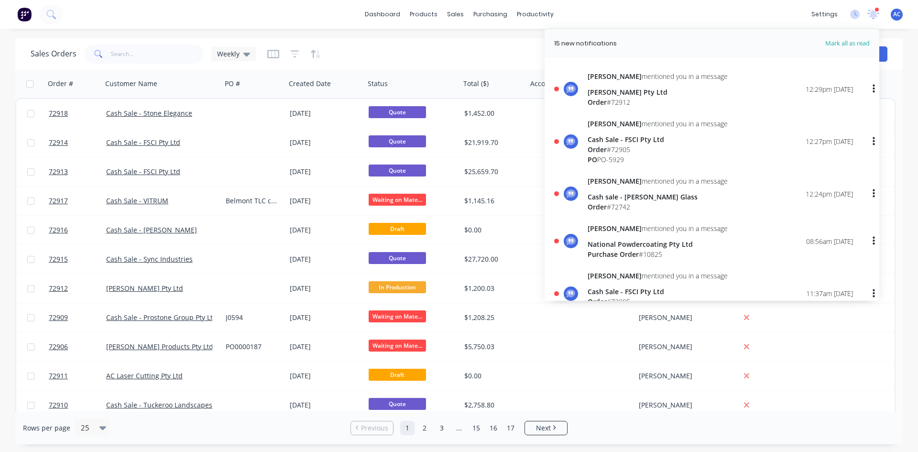
click at [22, 16] on img at bounding box center [24, 14] width 14 height 14
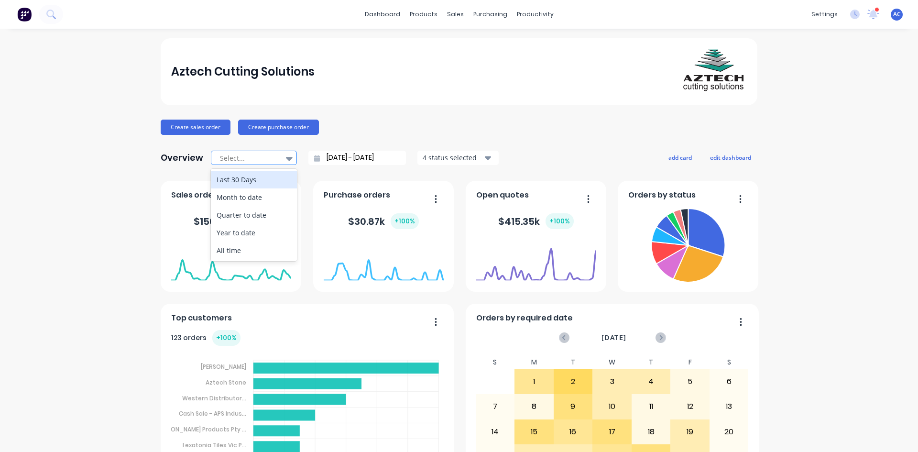
click at [286, 160] on icon at bounding box center [289, 159] width 7 height 4
click at [249, 201] on div "Month to date" at bounding box center [254, 197] width 86 height 18
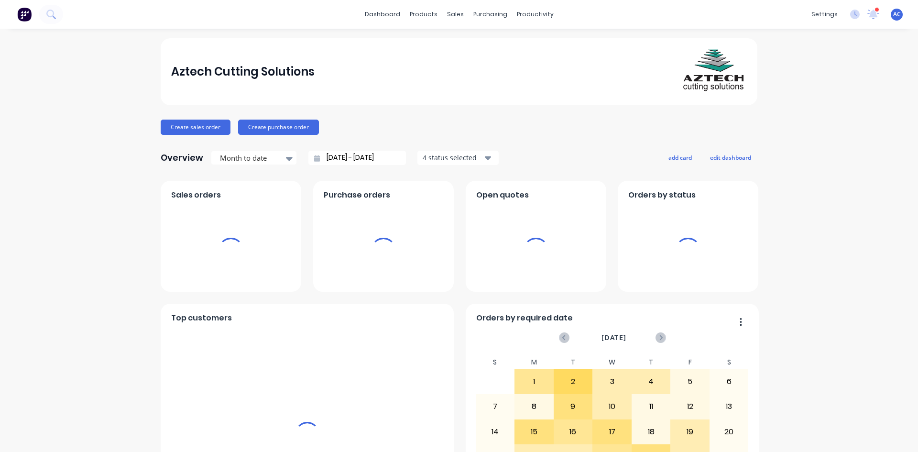
type input "[DATE] - [DATE]"
